Goal: Task Accomplishment & Management: Use online tool/utility

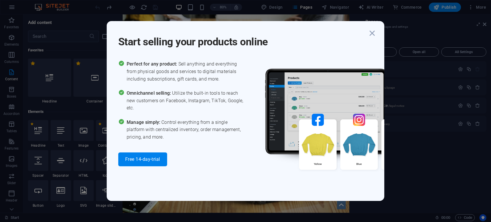
scroll to position [1012, 0]
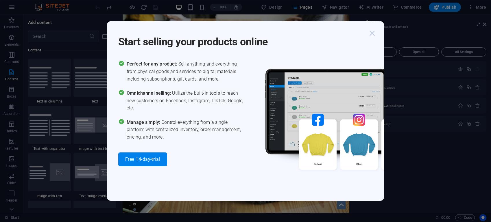
click at [377, 32] on icon "button" at bounding box center [372, 33] width 10 height 10
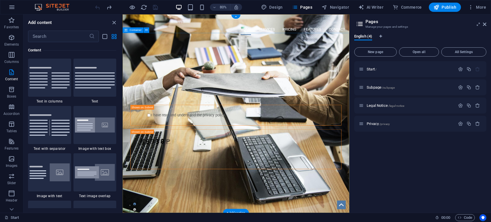
click at [355, 222] on div "PROFESSIONAL LEAD TOOL GET STARTED WITH YOUR 10-DAY FREE TRIAL. REGISTER NOW! S…" at bounding box center [265, 140] width 284 height 191
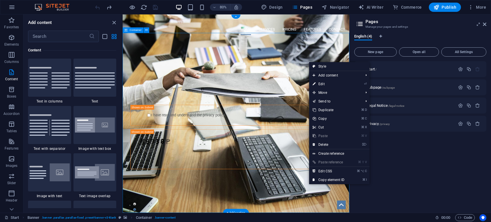
click at [348, 222] on div "PROFESSIONAL LEAD TOOL GET STARTED WITH YOUR 10-DAY FREE TRIAL. REGISTER NOW! S…" at bounding box center [265, 140] width 284 height 191
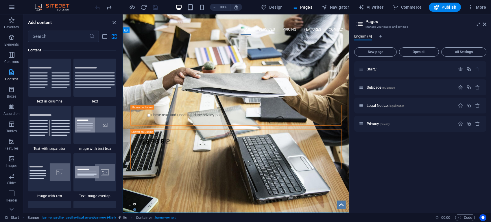
click at [10, 71] on icon "button" at bounding box center [11, 72] width 7 height 7
click at [12, 91] on icon "button" at bounding box center [11, 89] width 7 height 7
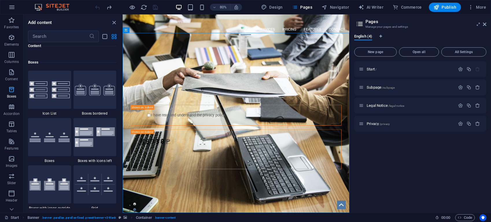
scroll to position [1596, 0]
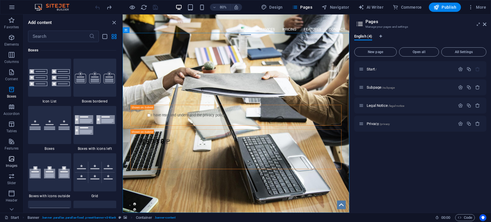
click at [11, 160] on icon "button" at bounding box center [11, 159] width 7 height 7
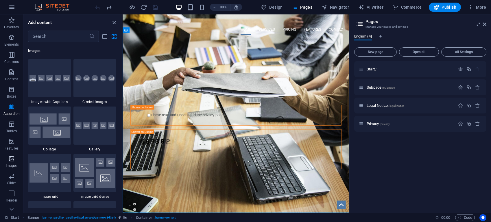
scroll to position [2934, 0]
click at [13, 7] on icon "button" at bounding box center [11, 7] width 7 height 7
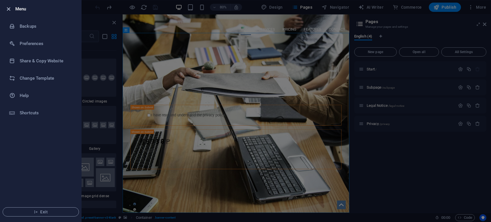
click at [8, 10] on icon "button" at bounding box center [8, 9] width 7 height 7
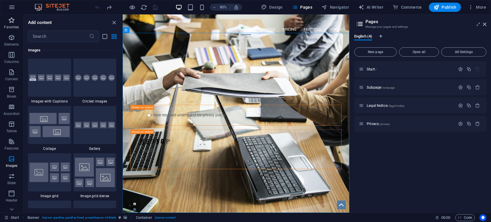
click at [13, 23] on icon "button" at bounding box center [11, 20] width 7 height 7
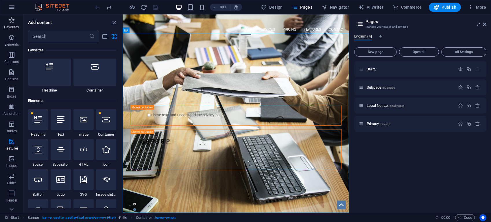
scroll to position [0, 0]
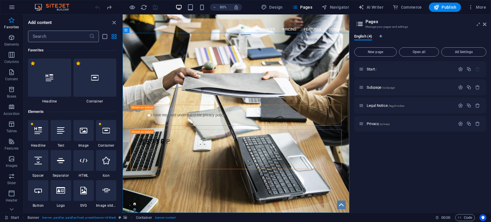
click at [48, 33] on input "text" at bounding box center [58, 37] width 61 height 12
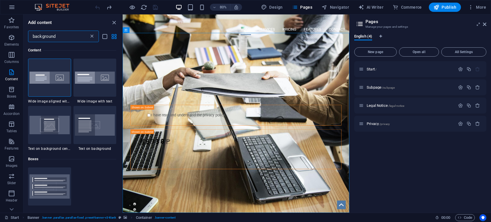
type input "background"
click at [91, 36] on icon at bounding box center [92, 37] width 6 height 6
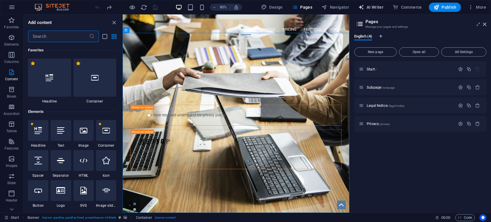
click at [378, 7] on span "AI Writer" at bounding box center [370, 7] width 25 height 6
select select "English"
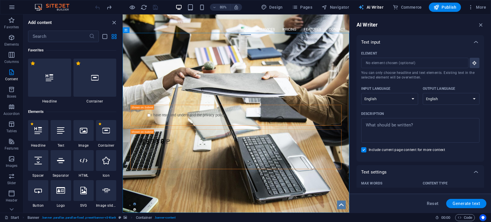
click at [378, 7] on span "AI Writer" at bounding box center [370, 7] width 25 height 6
click at [483, 25] on icon "button" at bounding box center [481, 25] width 6 height 6
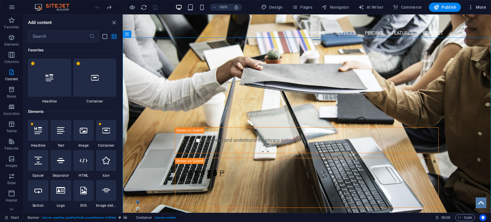
click at [472, 6] on icon "button" at bounding box center [471, 7] width 6 height 6
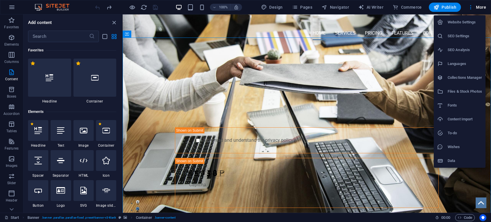
click at [466, 91] on h6 "Files & Stock Photos" at bounding box center [465, 91] width 34 height 7
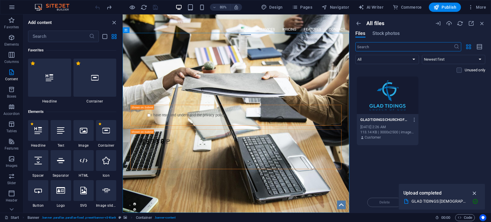
click at [474, 194] on icon "button" at bounding box center [475, 193] width 7 height 6
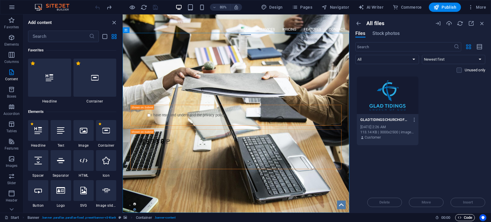
click at [468, 216] on span "Code" at bounding box center [465, 218] width 14 height 7
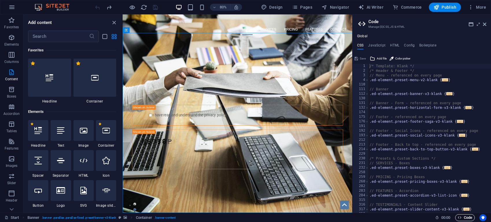
click at [468, 218] on span "Code" at bounding box center [465, 218] width 14 height 7
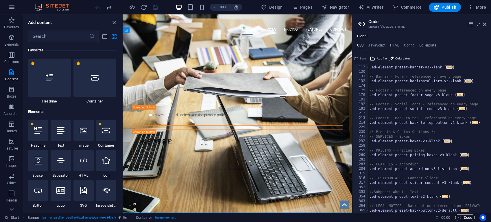
click at [471, 220] on span "Code" at bounding box center [465, 218] width 14 height 7
click at [485, 24] on icon at bounding box center [484, 24] width 3 height 5
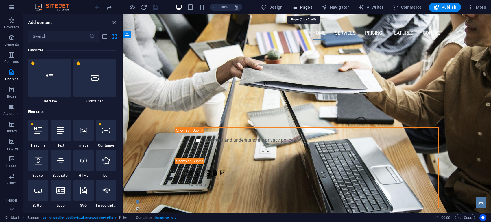
click at [295, 4] on icon "button" at bounding box center [295, 7] width 6 height 6
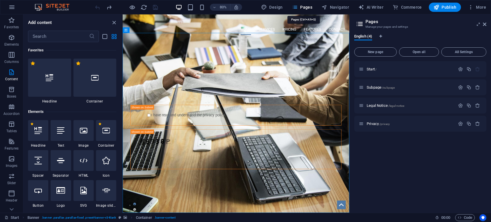
click at [295, 4] on icon "button" at bounding box center [295, 7] width 6 height 6
click at [276, 5] on span "Design" at bounding box center [272, 7] width 22 height 6
select select "px"
select select "400"
select select "px"
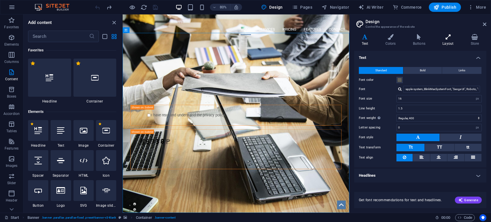
click at [449, 37] on icon at bounding box center [448, 37] width 26 height 6
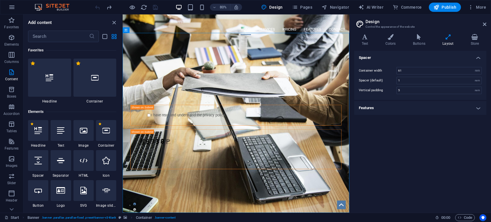
click at [479, 110] on h4 "Features" at bounding box center [420, 108] width 132 height 14
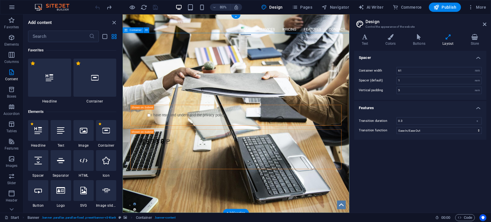
click at [373, 222] on div "PROFESSIONAL LEAD TOOL GET STARTED WITH YOUR 10-DAY FREE TRIAL. REGISTER NOW! S…" at bounding box center [265, 140] width 284 height 191
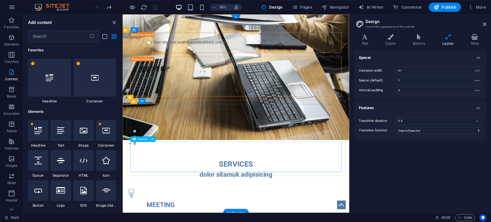
scroll to position [0, 0]
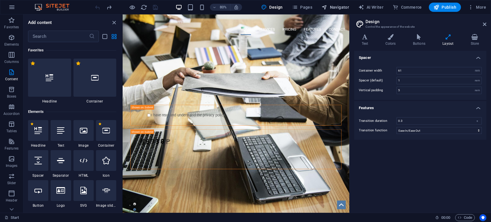
click at [341, 10] on button "Navigator" at bounding box center [335, 7] width 32 height 9
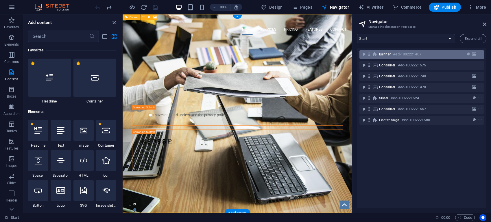
click at [421, 57] on h6 "#ed-1002221407" at bounding box center [407, 54] width 28 height 7
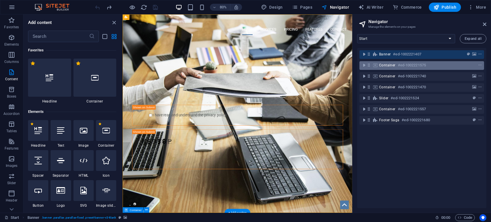
click at [424, 66] on h6 "#ed-1002221575" at bounding box center [412, 65] width 28 height 7
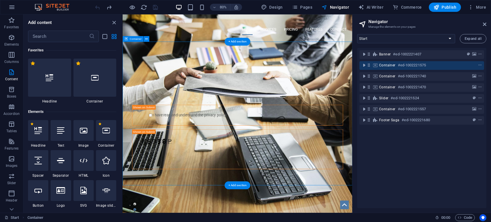
scroll to position [214, 0]
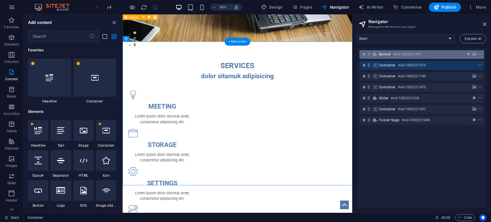
click at [423, 56] on div "Banner #ed-1002221407" at bounding box center [417, 54] width 76 height 7
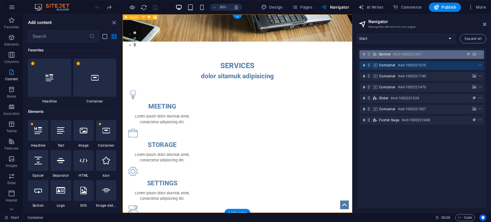
scroll to position [0, 0]
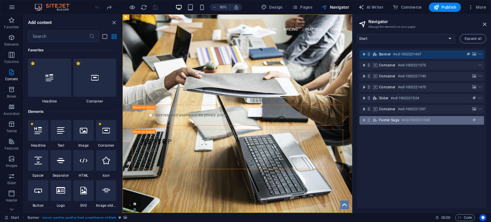
click at [436, 122] on div "Footer Saga #ed-1002221680" at bounding box center [417, 120] width 76 height 7
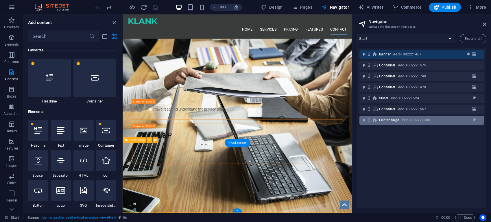
scroll to position [1129, 0]
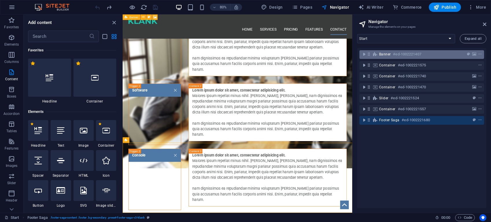
click at [435, 54] on div "Banner #ed-1002221407" at bounding box center [417, 54] width 76 height 7
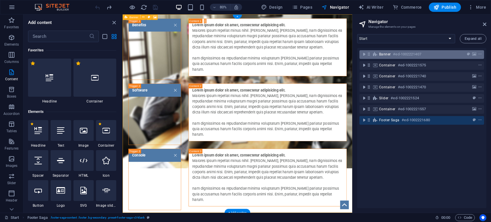
scroll to position [0, 0]
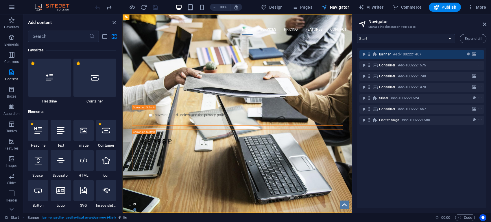
click at [337, 9] on span "Navigator" at bounding box center [335, 7] width 27 height 6
click at [336, 9] on span "Navigator" at bounding box center [335, 7] width 27 height 6
click at [484, 23] on icon at bounding box center [484, 24] width 3 height 5
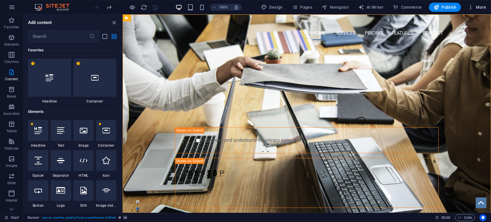
click at [472, 5] on icon "button" at bounding box center [471, 7] width 6 height 6
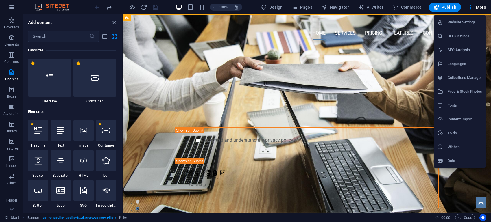
click at [471, 23] on h6 "Website Settings" at bounding box center [465, 22] width 34 height 7
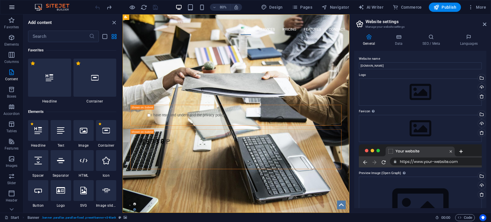
click at [11, 4] on icon "button" at bounding box center [11, 7] width 7 height 7
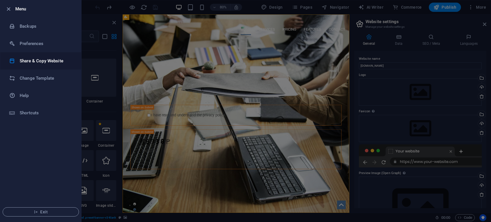
click at [58, 59] on h6 "Share & Copy Website" at bounding box center [47, 61] width 54 height 7
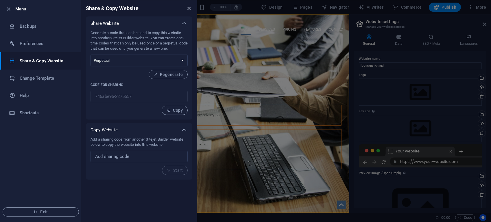
click at [189, 8] on icon "close" at bounding box center [189, 8] width 7 height 7
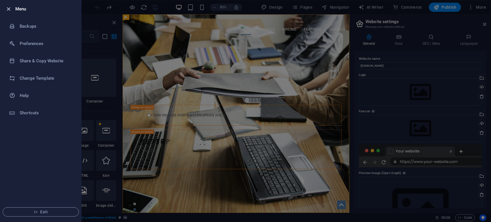
click at [10, 8] on icon "button" at bounding box center [8, 9] width 7 height 7
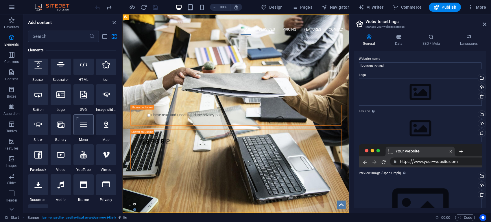
scroll to position [102, 0]
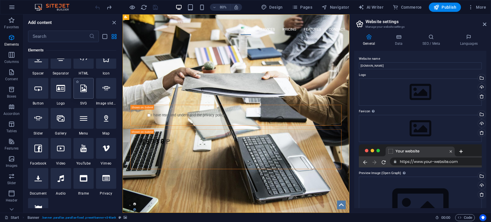
click at [82, 92] on icon at bounding box center [83, 89] width 6 height 8
select select "xMidYMid"
select select "px"
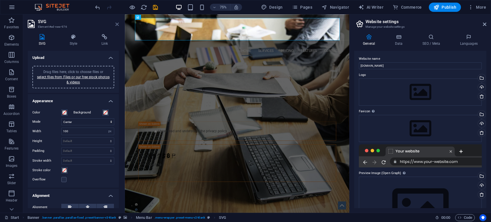
click at [117, 24] on icon at bounding box center [116, 24] width 3 height 5
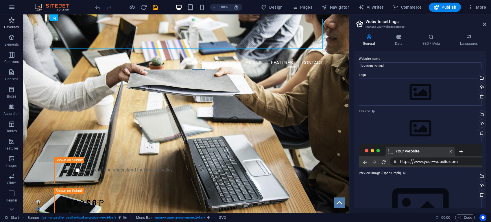
click at [12, 22] on icon "button" at bounding box center [11, 20] width 7 height 7
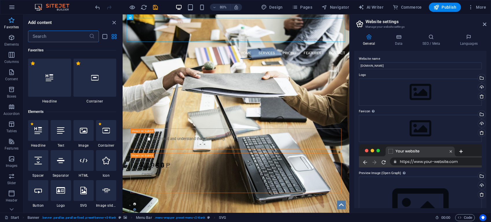
click at [12, 22] on icon "button" at bounding box center [11, 20] width 7 height 7
click at [10, 36] on icon "button" at bounding box center [11, 37] width 7 height 7
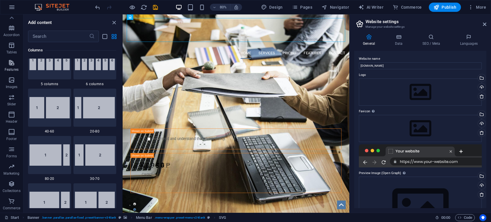
scroll to position [0, 0]
click at [10, 19] on icon "button" at bounding box center [11, 20] width 7 height 7
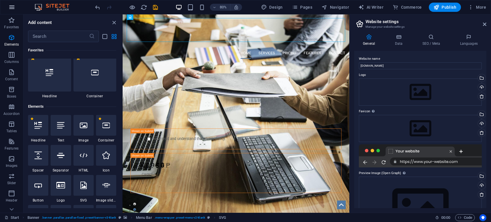
scroll to position [5, 0]
click at [7, 7] on button "button" at bounding box center [12, 7] width 14 height 14
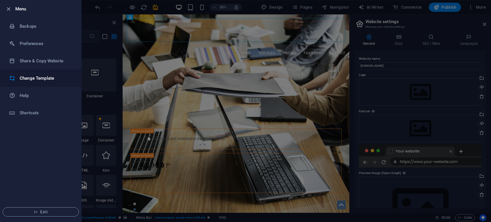
click at [50, 81] on h6 "Change Template" at bounding box center [47, 78] width 54 height 7
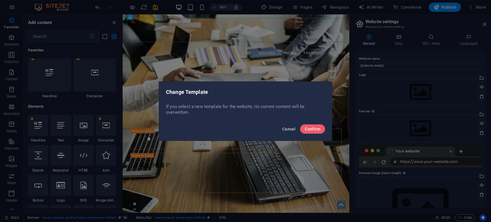
drag, startPoint x: 295, startPoint y: 128, endPoint x: 170, endPoint y: 134, distance: 125.4
click at [295, 128] on span "Cancel" at bounding box center [288, 129] width 13 height 5
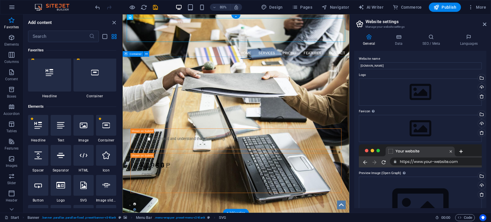
click at [177, 85] on div "PROFESSIONAL LEAD TOOL GET STARTED WITH YOUR 10-DAY FREE TRIAL. REGISTER NOW! S…" at bounding box center [265, 170] width 284 height 191
click at [144, 30] on figure at bounding box center [264, 34] width 273 height 30
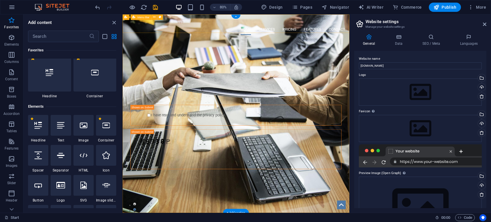
click at [143, 32] on div "Home Services Pricing Features Contact Menu" at bounding box center [265, 29] width 284 height 30
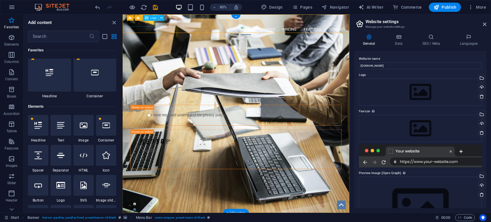
click at [146, 26] on div at bounding box center [264, 22] width 273 height 7
click at [153, 18] on span "Logo" at bounding box center [153, 18] width 6 height 3
click at [161, 19] on icon at bounding box center [161, 18] width 3 height 5
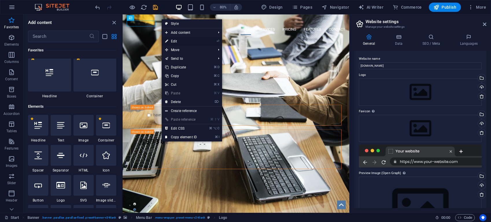
click at [180, 43] on link "⏎ Edit" at bounding box center [181, 41] width 39 height 9
select select "px"
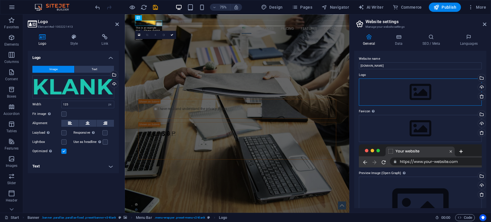
click at [447, 93] on div "Drag files here, click to choose files or select files from Files or our free s…" at bounding box center [420, 92] width 123 height 27
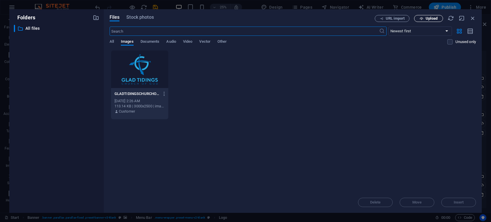
click at [438, 21] on button "Upload" at bounding box center [428, 18] width 29 height 7
click at [389, 20] on span "URL import" at bounding box center [395, 18] width 19 height 3
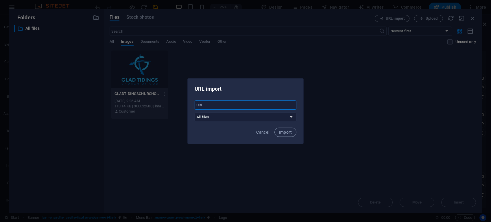
click at [213, 105] on input "text" at bounding box center [246, 105] width 102 height 9
paste input "[URL][DOMAIN_NAME]"
type input "[URL][DOMAIN_NAME]"
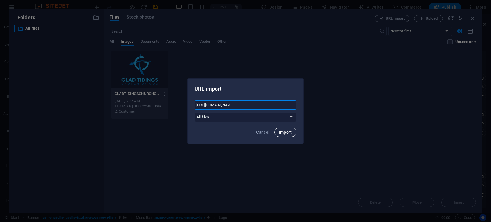
click at [285, 133] on span "Import" at bounding box center [285, 132] width 13 height 5
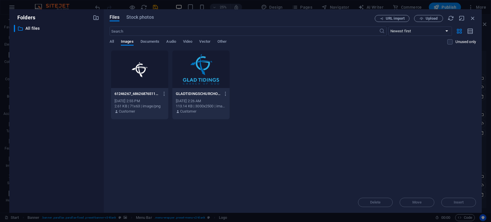
click at [142, 72] on div at bounding box center [139, 70] width 57 height 38
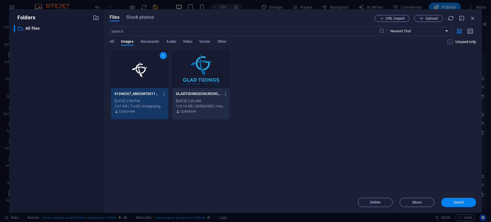
click at [457, 203] on span "Insert" at bounding box center [459, 202] width 10 height 3
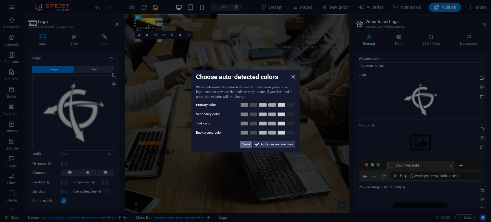
click at [243, 143] on span "Cancel" at bounding box center [246, 144] width 9 height 7
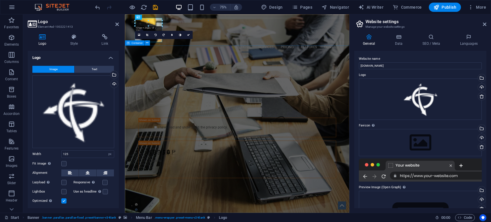
click at [227, 79] on div "PROFESSIONAL LEAD TOOL GET STARTED WITH YOUR 10-DAY FREE TRIAL. REGISTER NOW! S…" at bounding box center [274, 165] width 299 height 191
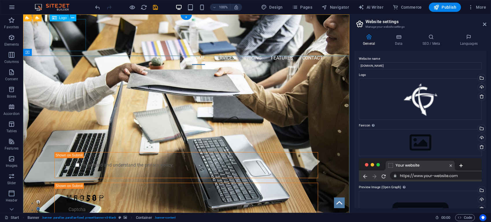
click at [74, 38] on div at bounding box center [186, 35] width 273 height 32
click at [70, 42] on div at bounding box center [186, 35] width 273 height 32
click at [72, 18] on icon at bounding box center [72, 18] width 3 height 6
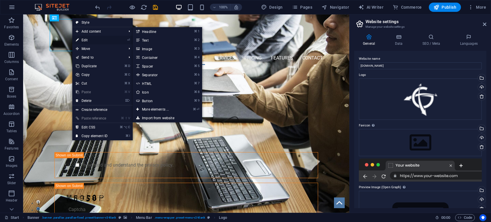
click at [89, 39] on link "⏎ Edit" at bounding box center [91, 40] width 39 height 9
select select "px"
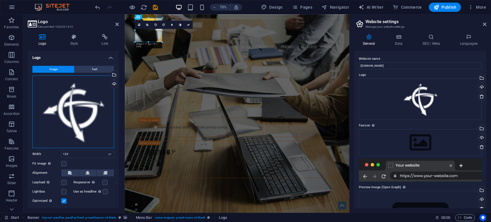
click at [96, 91] on div "Drag files here, click to choose files or select files from Files or our free s…" at bounding box center [73, 112] width 82 height 73
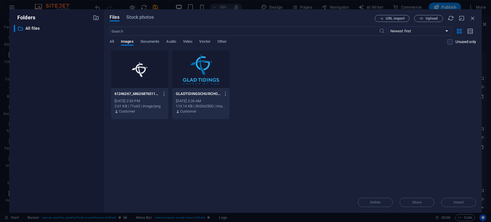
click at [202, 64] on div at bounding box center [200, 70] width 57 height 38
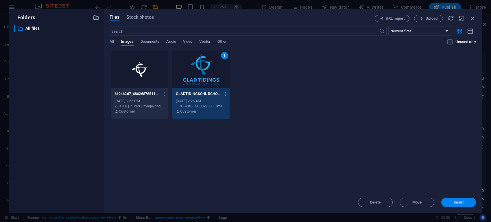
click at [460, 201] on span "Insert" at bounding box center [459, 202] width 10 height 3
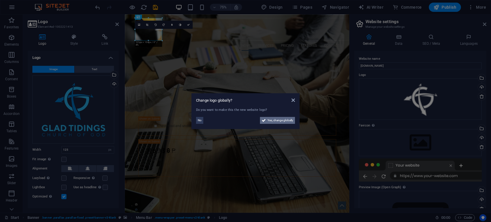
click at [274, 120] on span "Yes, change globally" at bounding box center [281, 120] width 26 height 7
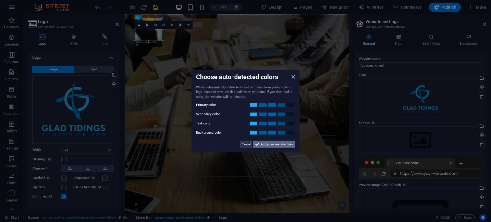
click at [288, 146] on span "Apply new website colors" at bounding box center [277, 144] width 32 height 7
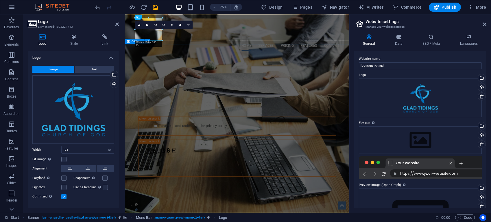
click at [224, 78] on div "PROFESSIONAL LEAD TOOL GET STARTED WITH YOUR 10-DAY FREE TRIAL. REGISTER NOW! S…" at bounding box center [274, 163] width 299 height 191
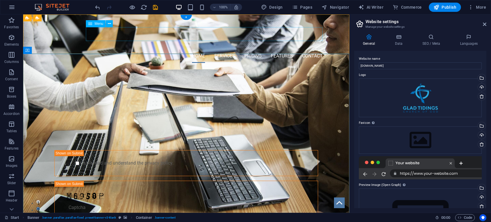
click at [225, 49] on nav "Home Services Pricing Features Contact" at bounding box center [186, 56] width 273 height 14
select select
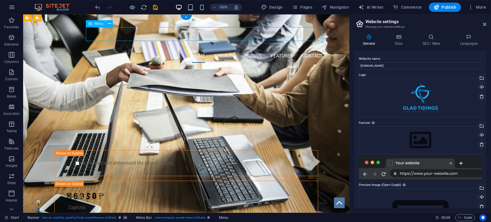
select select
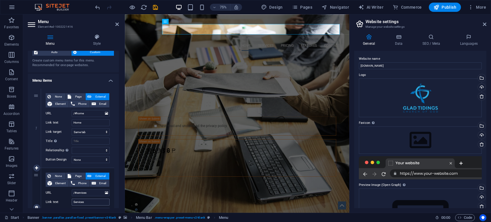
scroll to position [12, 0]
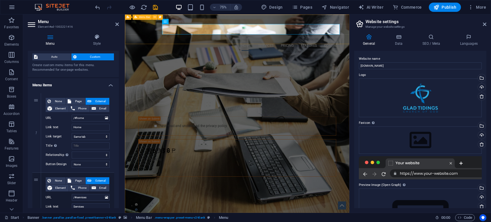
click at [353, 50] on div "Home Services Pricing Features Contact Menu" at bounding box center [274, 40] width 299 height 53
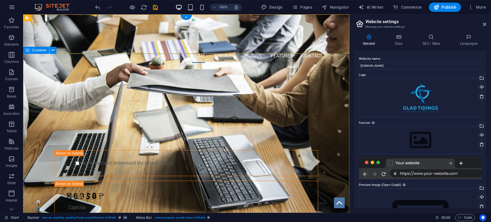
click at [329, 70] on div "PROFESSIONAL LEAD TOOL GET STARTED WITH YOUR 10-DAY FREE TRIAL. REGISTER NOW! S…" at bounding box center [186, 163] width 326 height 191
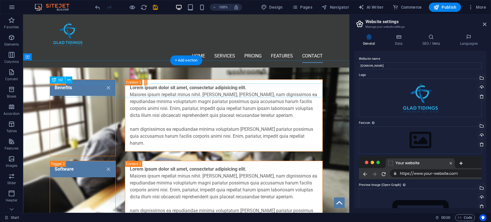
scroll to position [1022, 0]
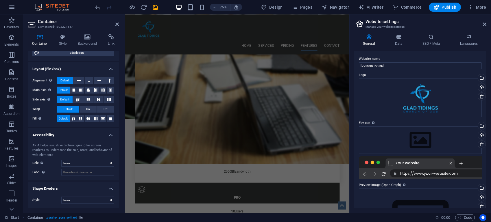
scroll to position [0, 0]
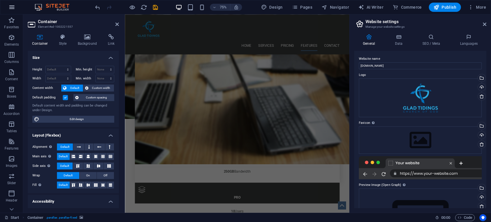
click at [9, 8] on icon "button" at bounding box center [11, 7] width 7 height 7
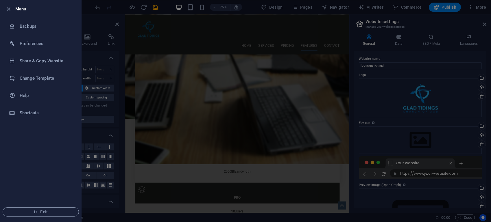
click at [6, 9] on icon "button" at bounding box center [8, 9] width 7 height 7
